Goal: Participate in discussion: Engage in conversation with other users on a specific topic

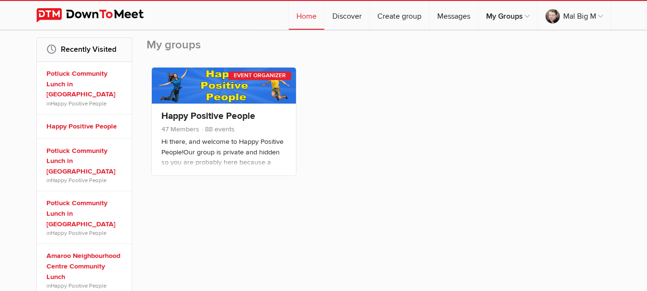
scroll to position [96, 0]
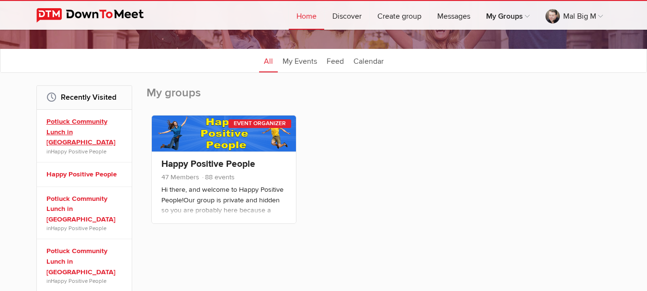
click at [89, 119] on link "Potluck Community Lunch in [GEOGRAPHIC_DATA]" at bounding box center [85, 131] width 79 height 31
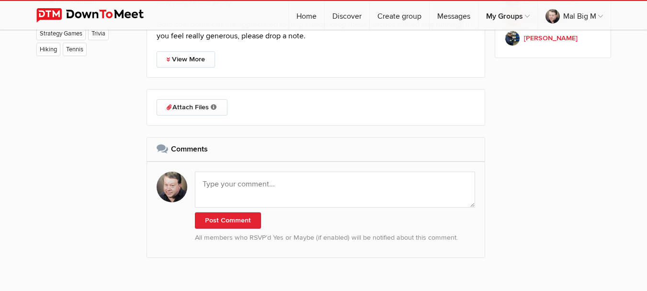
scroll to position [814, 0]
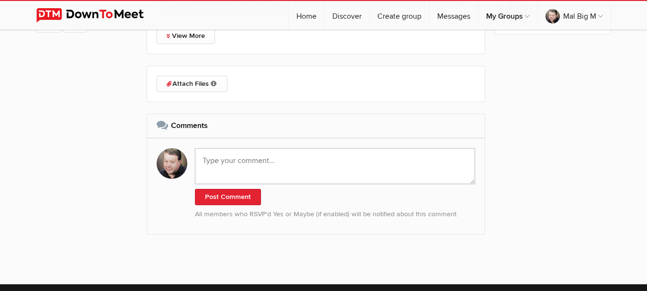
click at [265, 170] on textarea at bounding box center [335, 166] width 281 height 36
type textarea "Yep"
click at [239, 192] on button "Post Comment" at bounding box center [228, 197] width 66 height 16
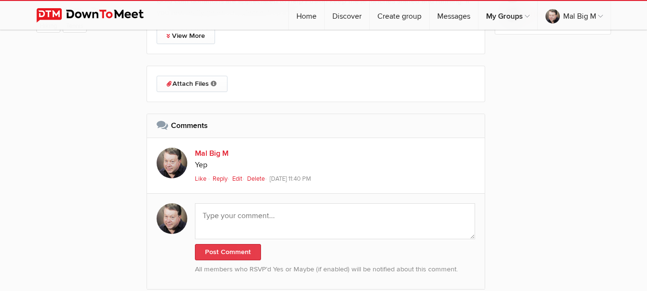
scroll to position [623, 0]
